Goal: Task Accomplishment & Management: Complete application form

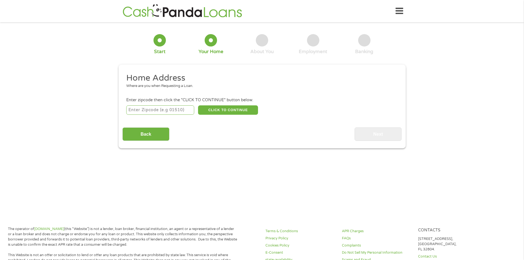
click at [165, 110] on input "number" at bounding box center [160, 109] width 68 height 9
type input "88310"
select select "[US_STATE]"
click at [232, 108] on button "CLICK TO CONTINUE" at bounding box center [228, 109] width 60 height 9
type input "88310"
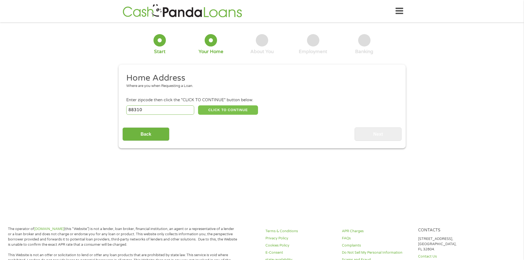
type input "Alamogordo"
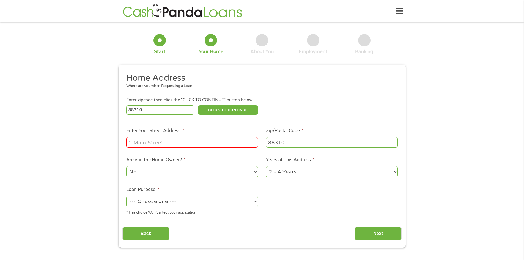
click at [147, 142] on input "Enter Your Street Address *" at bounding box center [192, 142] width 132 height 10
type input "1219 Desert [PERSON_NAME] Dr"
click at [139, 170] on select "No Yes" at bounding box center [192, 171] width 132 height 11
select select "yes"
click at [126, 166] on select "No Yes" at bounding box center [192, 171] width 132 height 11
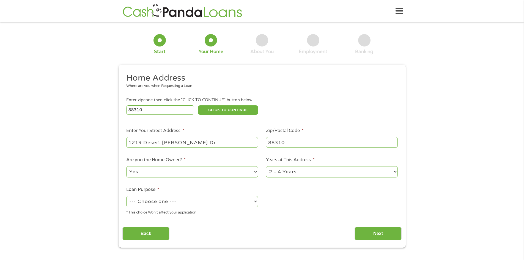
click at [396, 171] on select "1 Year or less 1 - 2 Years 2 - 4 Years Over 4 Years" at bounding box center [332, 171] width 132 height 11
select select "60months"
click at [266, 166] on select "1 Year or less 1 - 2 Years 2 - 4 Years Over 4 Years" at bounding box center [332, 171] width 132 height 11
click at [186, 200] on select "--- Choose one --- Pay Bills Debt Consolidation Home Improvement Major Purchase…" at bounding box center [192, 201] width 132 height 11
select select "other"
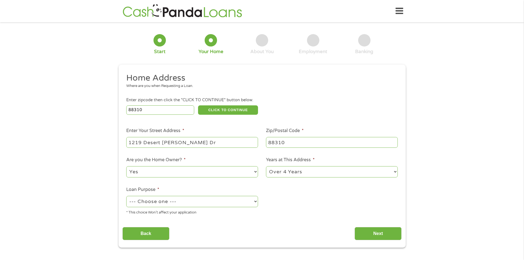
click at [126, 196] on select "--- Choose one --- Pay Bills Debt Consolidation Home Improvement Major Purchase…" at bounding box center [192, 201] width 132 height 11
click at [375, 233] on input "Next" at bounding box center [378, 233] width 47 height 13
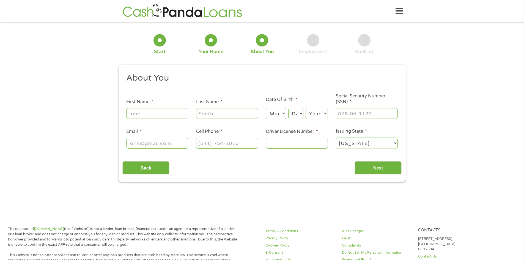
click at [146, 114] on input "First Name *" at bounding box center [157, 113] width 62 height 10
type input "[PERSON_NAME]"
click at [211, 115] on input "Last Name *" at bounding box center [227, 113] width 62 height 10
type input "[PERSON_NAME]"
click at [284, 116] on select "Month 1 2 3 4 5 6 7 8 9 10 11 12" at bounding box center [276, 113] width 20 height 11
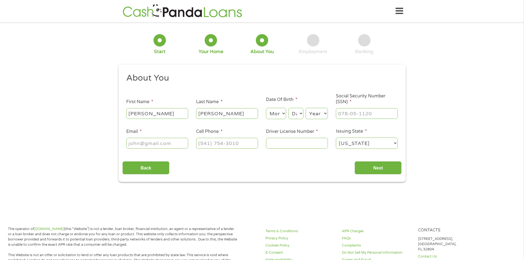
select select "6"
click at [266, 108] on select "Month 1 2 3 4 5 6 7 8 9 10 11 12" at bounding box center [276, 113] width 20 height 11
click at [301, 116] on select "Day 1 2 3 4 5 6 7 8 9 10 11 12 13 14 15 16 17 18 19 20 21 22 23 24 25 26 27 28 …" at bounding box center [295, 113] width 15 height 11
select select "30"
click at [288, 108] on select "Day 1 2 3 4 5 6 7 8 9 10 11 12 13 14 15 16 17 18 19 20 21 22 23 24 25 26 27 28 …" at bounding box center [295, 113] width 15 height 11
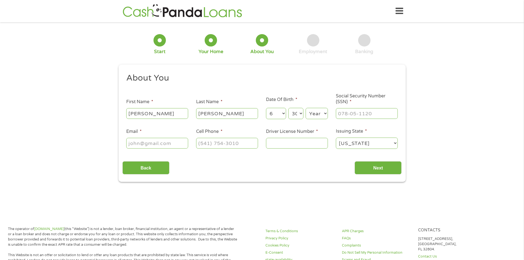
click at [315, 114] on select "Year [DATE] 2006 2005 2004 2003 2002 2001 2000 1999 1998 1997 1996 1995 1994 19…" at bounding box center [317, 113] width 22 height 11
select select "1949"
click at [306, 108] on select "Year [DATE] 2006 2005 2004 2003 2002 2001 2000 1999 1998 1997 1996 1995 1994 19…" at bounding box center [317, 113] width 22 height 11
click at [344, 113] on input "___-__-____" at bounding box center [367, 113] width 62 height 10
type input "120-40-7838"
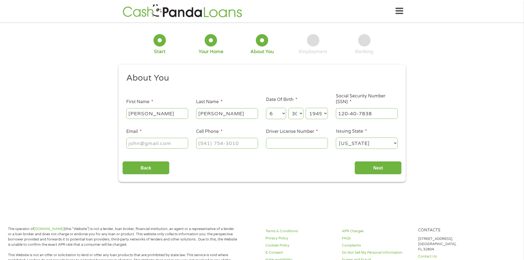
click at [148, 146] on input "Email *" at bounding box center [157, 143] width 62 height 10
type input "[PERSON_NAME],[EMAIL_ADDRESS][DOMAIN_NAME]"
click at [220, 142] on input "(___) ___-____" at bounding box center [227, 143] width 62 height 10
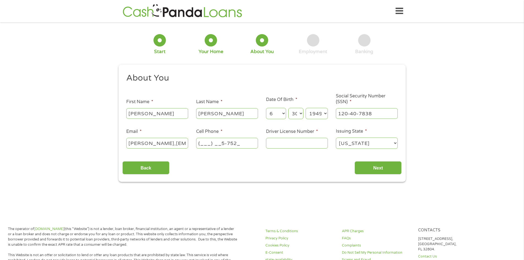
type input "(___) __5-7529"
click at [304, 148] on input "Driver License Number *" at bounding box center [297, 143] width 62 height 10
type input "105755031"
click at [381, 165] on input "Next" at bounding box center [378, 167] width 47 height 13
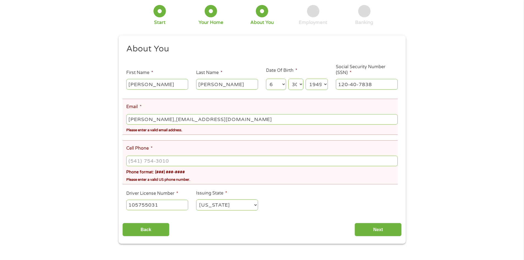
scroll to position [55, 0]
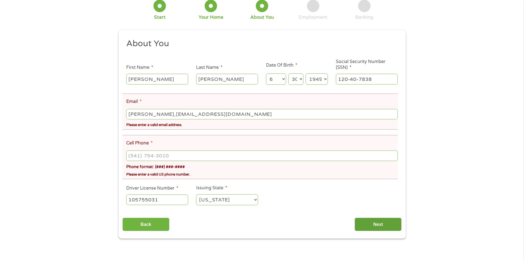
click at [382, 223] on input "Next" at bounding box center [378, 224] width 47 height 13
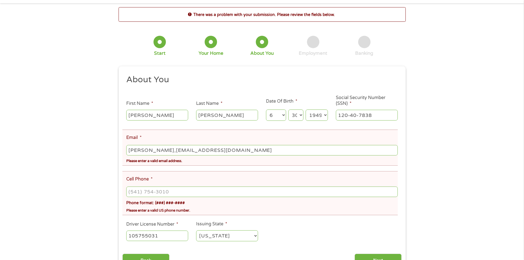
scroll to position [28, 0]
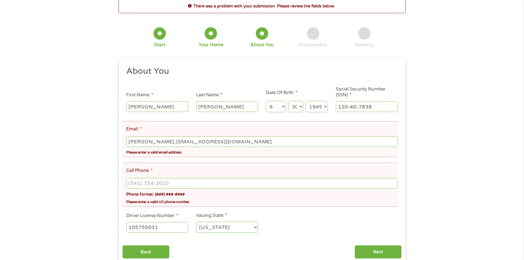
click at [140, 145] on input "[PERSON_NAME],[EMAIL_ADDRESS][DOMAIN_NAME]" at bounding box center [261, 141] width 271 height 10
type input "[PERSON_NAME][EMAIL_ADDRESS][DOMAIN_NAME]"
click at [210, 169] on li "Cell Phone * Phone format: (###) ###-#### Please enter a valid US phone number." at bounding box center [259, 185] width 275 height 44
click at [227, 153] on div "Please enter a valid email address." at bounding box center [261, 151] width 271 height 7
click at [162, 183] on input "(___) ___-____" at bounding box center [261, 183] width 271 height 10
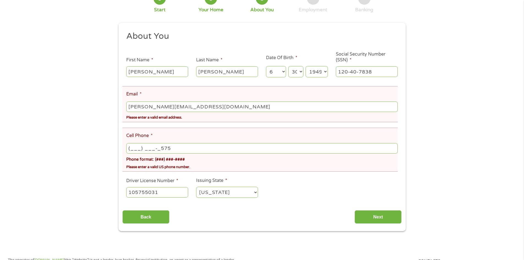
scroll to position [110, 0]
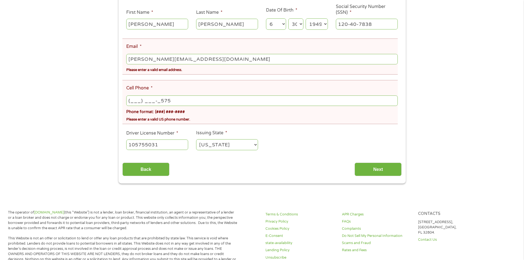
drag, startPoint x: 173, startPoint y: 101, endPoint x: 231, endPoint y: 96, distance: 57.4
click at [144, 100] on input "(___) ___-_575" at bounding box center [261, 100] width 271 height 10
click at [134, 101] on input "(___) ___-_575" at bounding box center [261, 100] width 271 height 10
click at [173, 97] on input "(___) ___-_575" at bounding box center [261, 100] width 271 height 10
type input "[PHONE_NUMBER]"
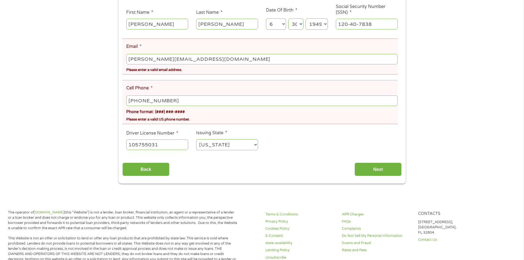
click at [214, 116] on div "Please enter a valid US phone number." at bounding box center [261, 118] width 271 height 7
click at [382, 168] on input "Next" at bounding box center [378, 169] width 47 height 13
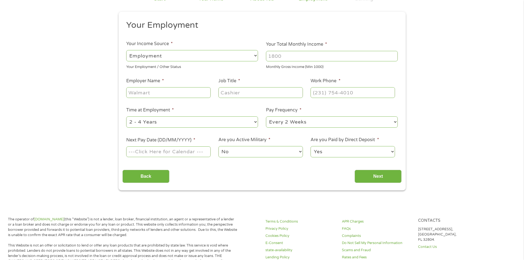
scroll to position [55, 0]
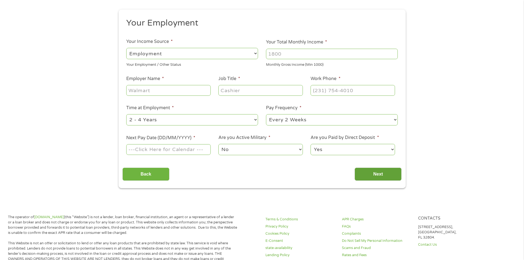
click at [381, 174] on input "Next" at bounding box center [378, 174] width 47 height 13
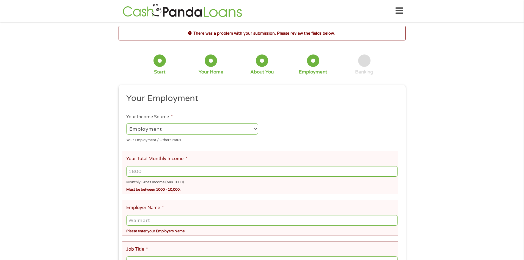
scroll to position [0, 0]
click at [255, 129] on select "--- Choose one --- Employment [DEMOGRAPHIC_DATA] Benefits" at bounding box center [192, 129] width 132 height 11
select select "selfEmployed"
click at [126, 124] on select "--- Choose one --- Employment [DEMOGRAPHIC_DATA] Benefits" at bounding box center [192, 129] width 132 height 11
drag, startPoint x: 147, startPoint y: 172, endPoint x: 63, endPoint y: 173, distance: 83.9
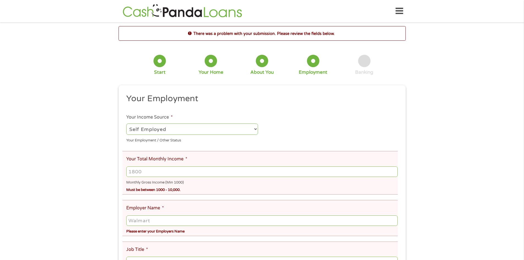
click at [63, 173] on div "There was a problem with your submission. Please review the fields below. 1 Sta…" at bounding box center [262, 241] width 524 height 431
drag, startPoint x: 151, startPoint y: 172, endPoint x: 155, endPoint y: 173, distance: 3.9
click at [155, 173] on input "Your Total Monthly Income *" at bounding box center [261, 171] width 271 height 10
click at [144, 172] on input "Your Total Monthly Income *" at bounding box center [261, 171] width 271 height 10
click at [394, 169] on input "1000" at bounding box center [261, 171] width 271 height 10
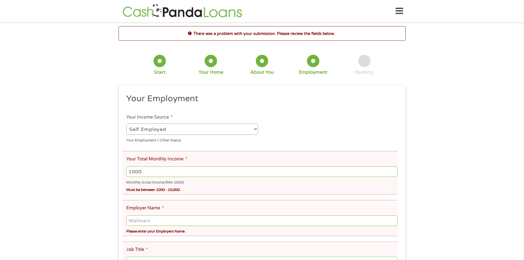
click at [392, 172] on input "1000" at bounding box center [261, 171] width 271 height 10
click at [395, 169] on input "1001" at bounding box center [261, 171] width 271 height 10
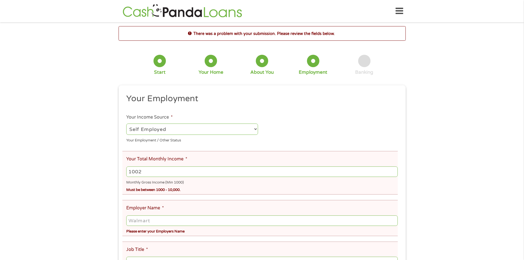
click at [395, 169] on input "1002" at bounding box center [261, 171] width 271 height 10
click at [395, 169] on input "1003" at bounding box center [261, 171] width 271 height 10
click at [395, 169] on input "1039" at bounding box center [261, 171] width 271 height 10
click at [395, 173] on input "1038" at bounding box center [261, 171] width 271 height 10
click at [395, 173] on input "1037" at bounding box center [261, 171] width 271 height 10
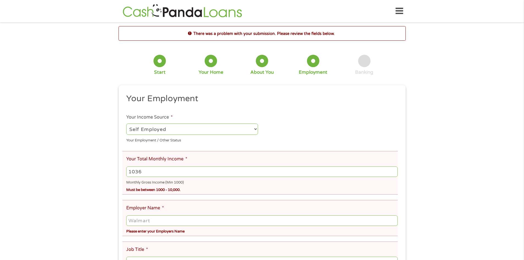
click at [395, 173] on input "1036" at bounding box center [261, 171] width 271 height 10
click at [395, 173] on input "1035" at bounding box center [261, 171] width 271 height 10
type input "1027"
click at [395, 173] on input "1027" at bounding box center [261, 171] width 271 height 10
drag, startPoint x: 146, startPoint y: 170, endPoint x: 122, endPoint y: 170, distance: 23.7
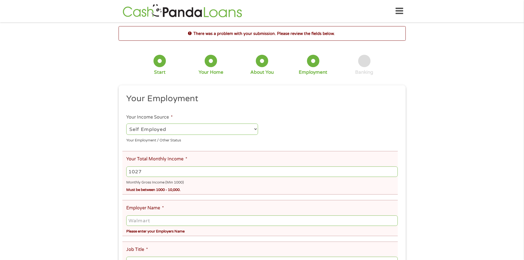
click at [122, 170] on li "Your Total Monthly Income * 1027 Monthly Gross Income (Min 1000) Must be betwee…" at bounding box center [259, 172] width 275 height 43
type input "4800"
click at [154, 219] on input "Employer Name *" at bounding box center [261, 220] width 271 height 10
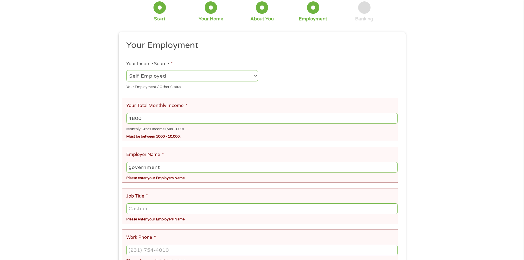
scroll to position [55, 0]
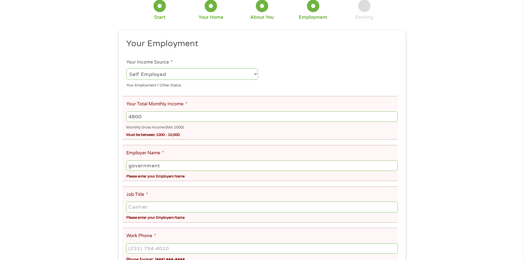
type input "government"
click at [146, 209] on input "Job Title *" at bounding box center [261, 207] width 271 height 10
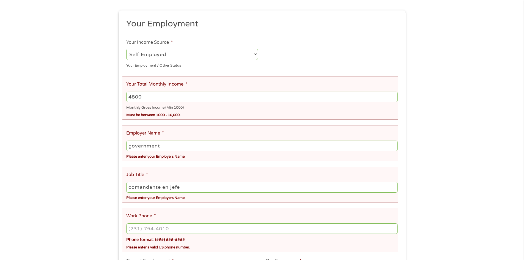
scroll to position [110, 0]
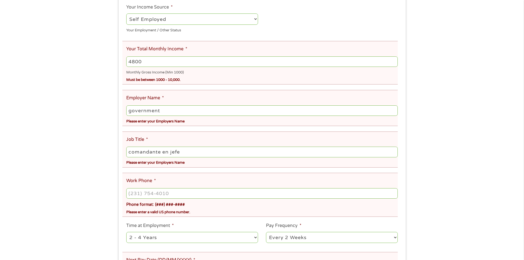
type input "comandante en jefe"
click at [138, 169] on ul "Your Employment Your Income Source * --- Choose one --- Employment [DEMOGRAPHIC…" at bounding box center [261, 151] width 279 height 336
click at [137, 170] on ul "Your Employment Your Income Source * --- Choose one --- Employment [DEMOGRAPHIC…" at bounding box center [261, 151] width 279 height 336
click at [147, 126] on li "Employer Name * government Please enter your Employers Name" at bounding box center [259, 108] width 275 height 36
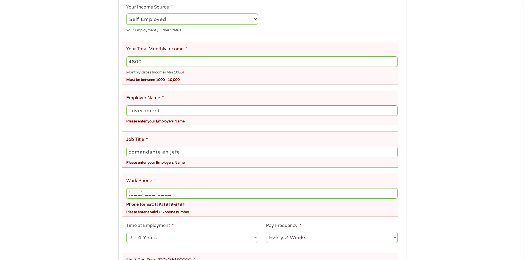
drag, startPoint x: 172, startPoint y: 193, endPoint x: 133, endPoint y: 191, distance: 38.8
click at [133, 191] on input "(___) ___-____" at bounding box center [261, 193] width 271 height 10
type input "[PHONE_NUMBER]"
click at [166, 236] on select "--- Choose one --- 1 Year or less 1 - 2 Years 2 - 4 Years Over 4 Years" at bounding box center [192, 237] width 132 height 11
click at [396, 237] on select "--- Choose one --- Every 2 Weeks Every Week Monthly Semi-Monthly" at bounding box center [332, 237] width 132 height 11
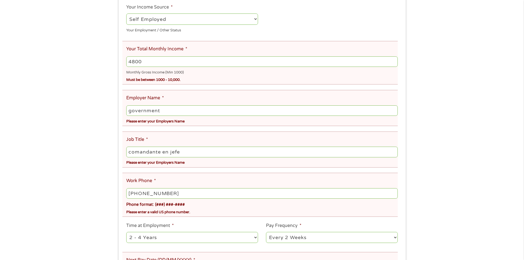
select select "semimonthly"
click at [266, 232] on select "--- Choose one --- Every 2 Weeks Every Week Monthly Semi-Monthly" at bounding box center [332, 237] width 132 height 11
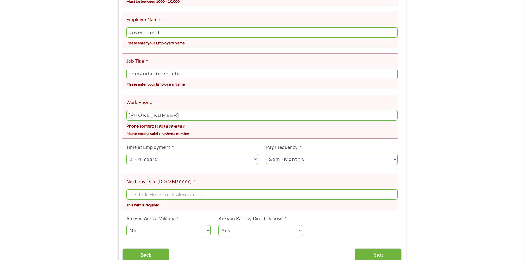
scroll to position [193, 0]
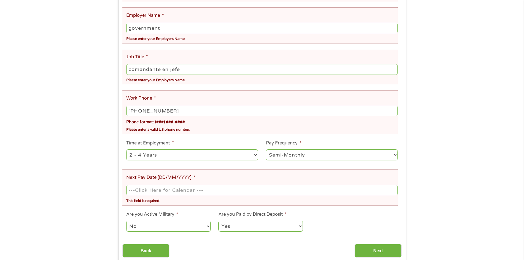
click at [152, 192] on body "Home Get Loan Offer How it works FAQs Blog Cash Loans Quick Loans Online Loans …" at bounding box center [262, 214] width 524 height 815
click at [167, 182] on li "Next Pay Date (DD/MM/YYYY) * This field is required." at bounding box center [259, 187] width 275 height 36
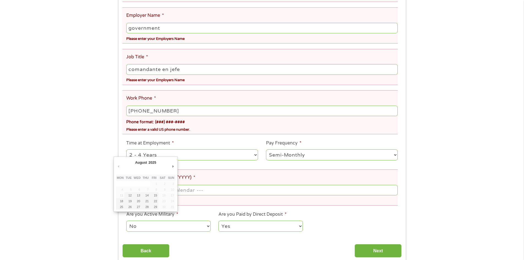
click at [150, 190] on body "Home Get Loan Offer How it works FAQs Blog Cash Loans Quick Loans Online Loans …" at bounding box center [262, 214] width 524 height 815
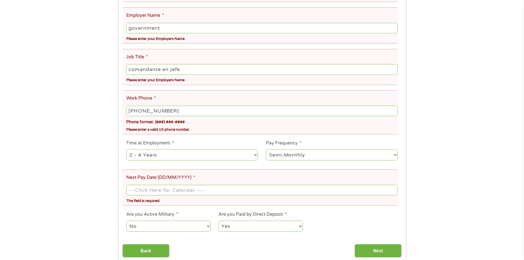
click at [150, 190] on input "Next Pay Date (DD/MM/YYYY) *" at bounding box center [261, 190] width 271 height 10
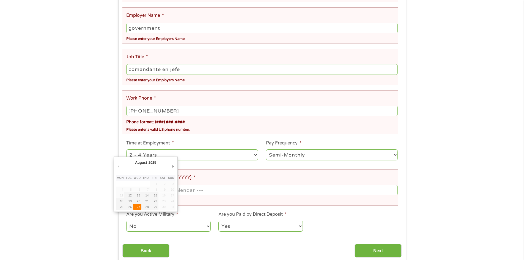
type input "[DATE]"
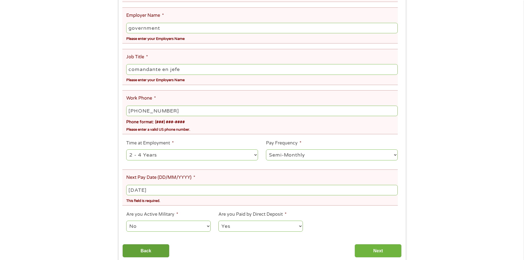
scroll to position [220, 0]
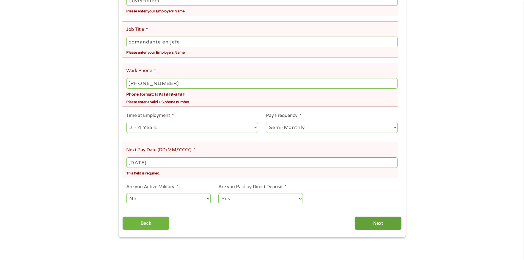
click at [368, 222] on input "Next" at bounding box center [378, 223] width 47 height 13
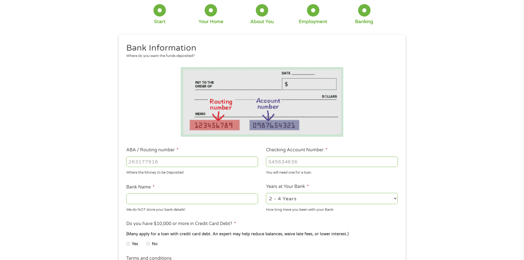
scroll to position [0, 0]
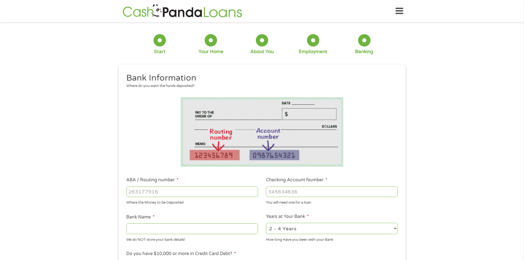
drag, startPoint x: 165, startPoint y: 191, endPoint x: 78, endPoint y: 177, distance: 87.6
click at [79, 177] on div "1 Start 2 Your Home 3 About You 4 Employment 5 Banking 6 This field is hidden w…" at bounding box center [262, 200] width 524 height 349
drag, startPoint x: 166, startPoint y: 193, endPoint x: 67, endPoint y: 177, distance: 100.8
click at [67, 177] on div "1 Start 2 Your Home 3 About You 4 Employment 5 Banking 6 This field is hidden w…" at bounding box center [262, 200] width 524 height 349
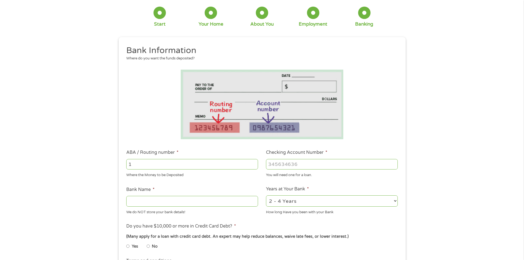
click at [253, 163] on input "1" at bounding box center [192, 164] width 132 height 10
click at [253, 163] on input "2" at bounding box center [192, 164] width 132 height 10
click at [253, 163] on input "3" at bounding box center [192, 164] width 132 height 10
type input "312270010"
type input "[PERSON_NAME] FCU"
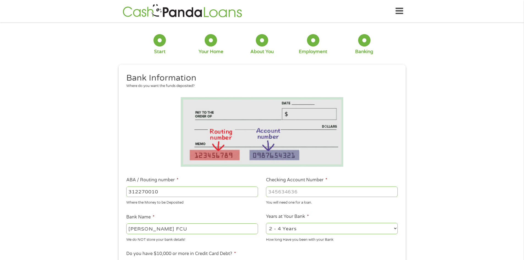
scroll to position [227, 0]
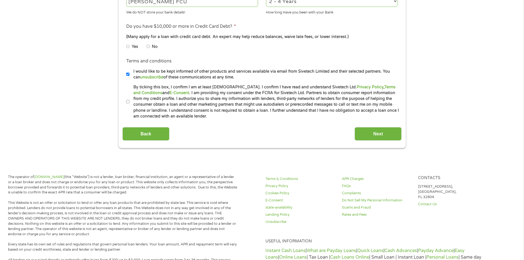
type input "312270010"
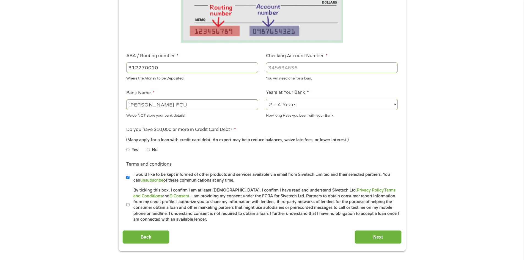
scroll to position [117, 0]
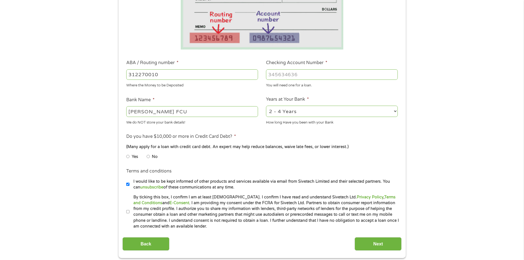
drag, startPoint x: 301, startPoint y: 75, endPoint x: 242, endPoint y: 73, distance: 58.6
click at [242, 73] on ul "Bank Information Where do you want the funds deposited? ABA / Routing number * …" at bounding box center [261, 92] width 279 height 274
type input "1"
click at [393, 73] on input "1" at bounding box center [332, 74] width 132 height 10
click at [277, 76] on input "1" at bounding box center [332, 74] width 132 height 10
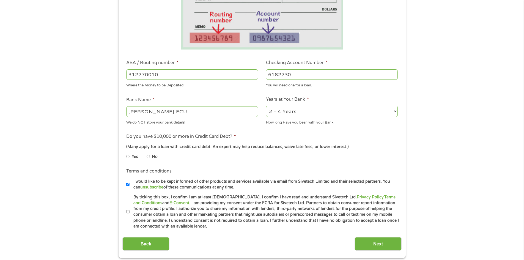
type input "6182230"
click at [147, 156] on input "No" at bounding box center [148, 156] width 3 height 9
radio input "true"
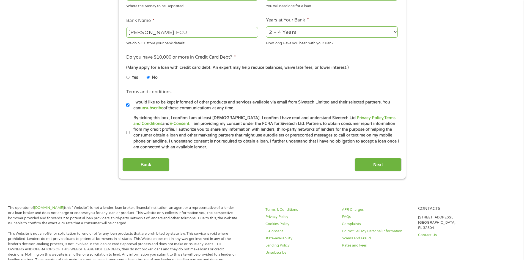
scroll to position [200, 0]
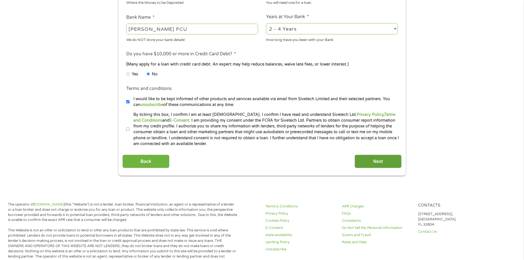
click at [379, 159] on input "Next" at bounding box center [378, 161] width 47 height 13
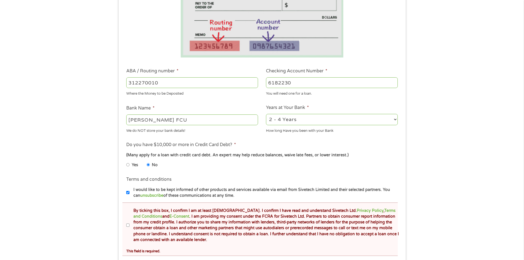
scroll to position [138, 0]
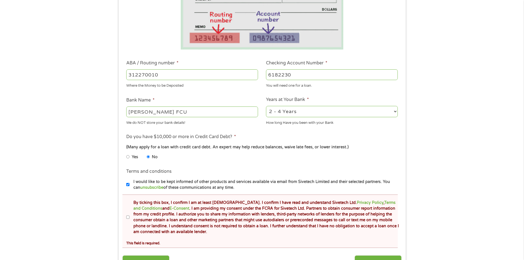
click at [130, 217] on label "By ticking this box, I confirm I am at least [DEMOGRAPHIC_DATA]. I confirm I ha…" at bounding box center [265, 217] width 270 height 35
click at [130, 217] on input "By ticking this box, I confirm I am at least [DEMOGRAPHIC_DATA]. I confirm I ha…" at bounding box center [127, 217] width 3 height 9
checkbox input "true"
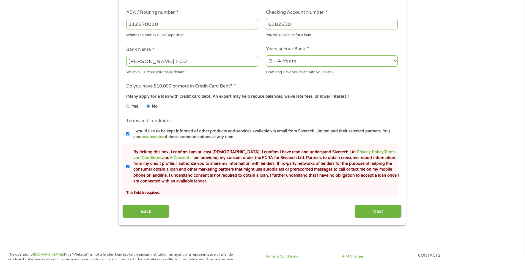
scroll to position [248, 0]
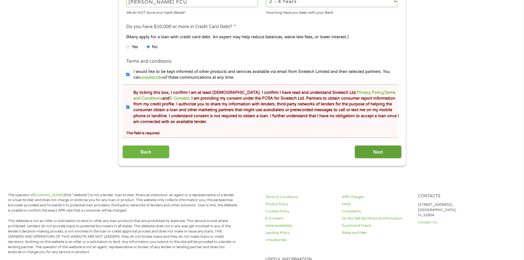
click at [384, 152] on input "Next" at bounding box center [378, 151] width 47 height 13
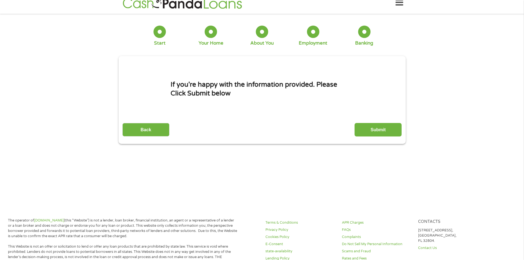
scroll to position [0, 0]
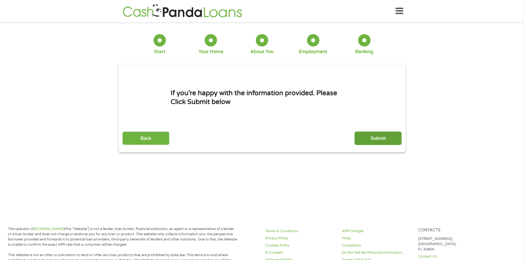
click at [378, 133] on input "Submit" at bounding box center [378, 138] width 47 height 13
